Goal: Information Seeking & Learning: Find specific fact

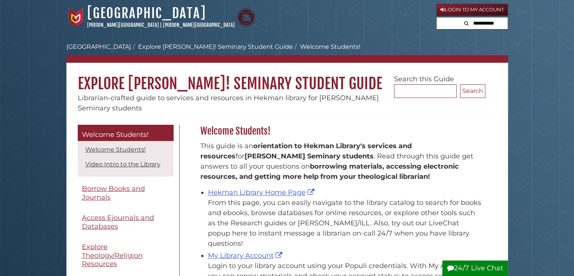
scroll to position [111, 289]
click at [249, 191] on link "Hekman Library Home Page" at bounding box center [262, 192] width 108 height 8
click at [261, 251] on link "My Library Account" at bounding box center [246, 255] width 76 height 8
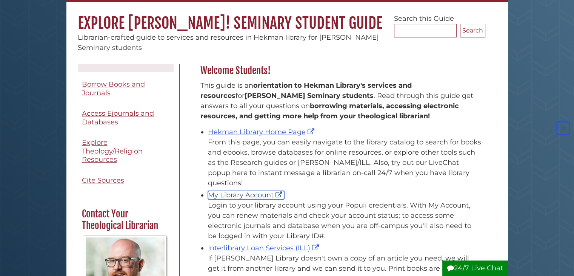
scroll to position [58, 0]
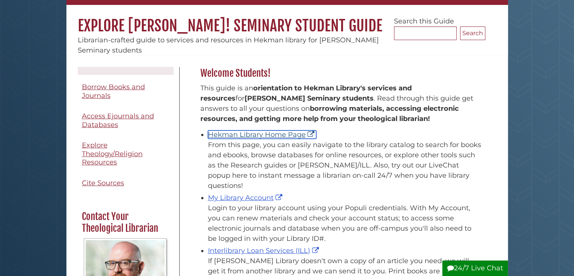
click at [270, 131] on link "Hekman Library Home Page" at bounding box center [262, 134] width 108 height 8
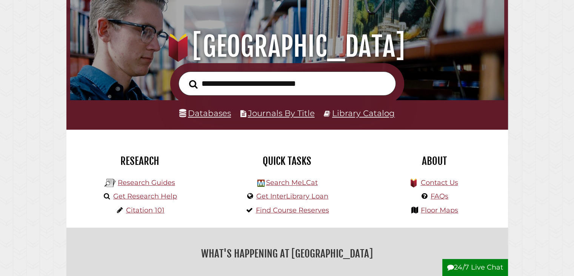
scroll to position [74, 0]
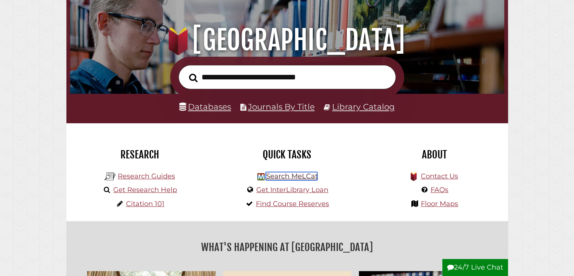
click at [307, 172] on link "Search MeLCat" at bounding box center [292, 176] width 52 height 8
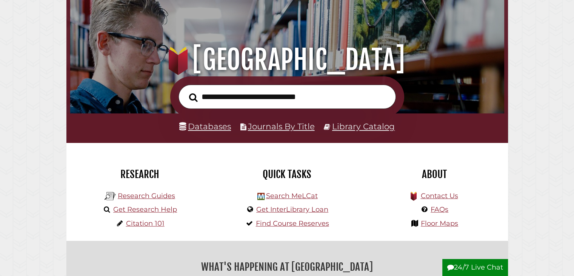
scroll to position [61, 0]
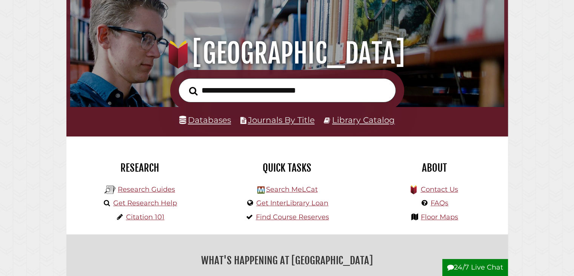
click at [301, 91] on input "text" at bounding box center [287, 90] width 217 height 25
type input "*"
type input "**********"
click at [185, 84] on button "Search" at bounding box center [193, 90] width 16 height 13
